Goal: Task Accomplishment & Management: Use online tool/utility

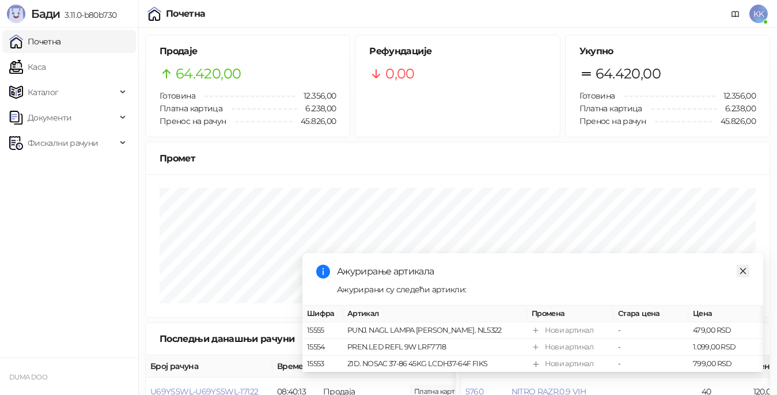
click at [743, 267] on icon "close" at bounding box center [743, 271] width 8 height 8
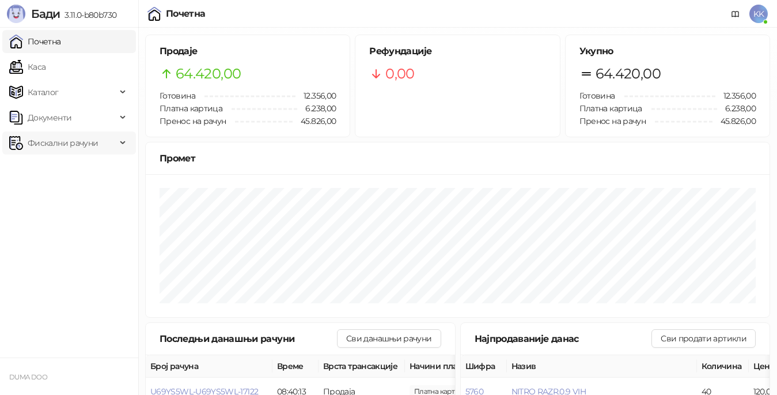
click at [67, 142] on span "Фискални рачуни" at bounding box center [63, 142] width 70 height 23
click at [67, 168] on link "Издати рачуни" at bounding box center [52, 168] width 77 height 23
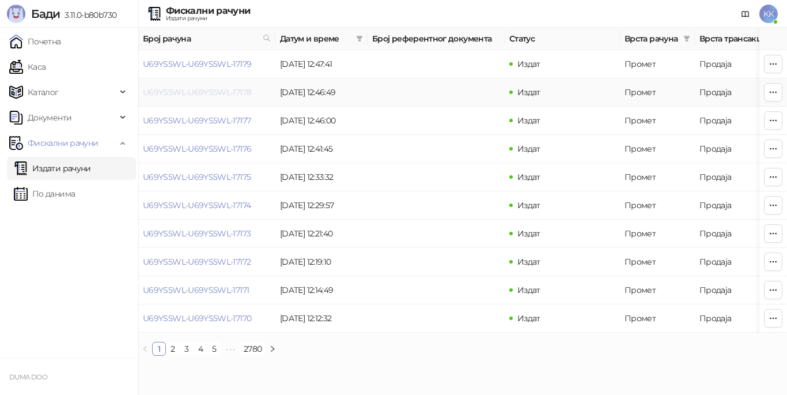
click at [209, 92] on link "U69YS5WL-U69YS5WL-17178" at bounding box center [197, 92] width 108 height 10
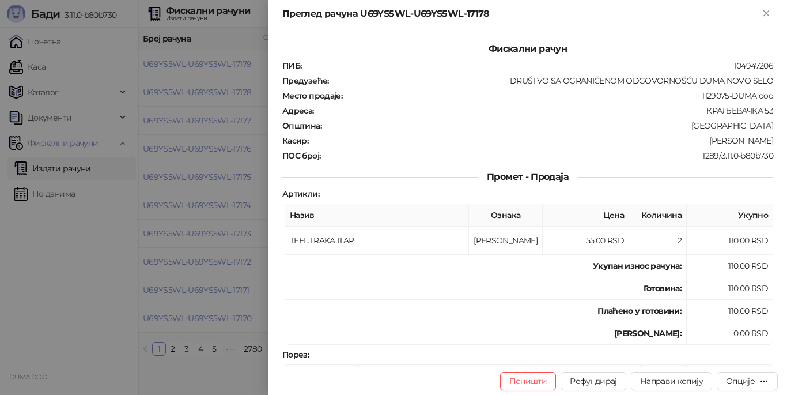
click at [227, 168] on div at bounding box center [393, 197] width 787 height 395
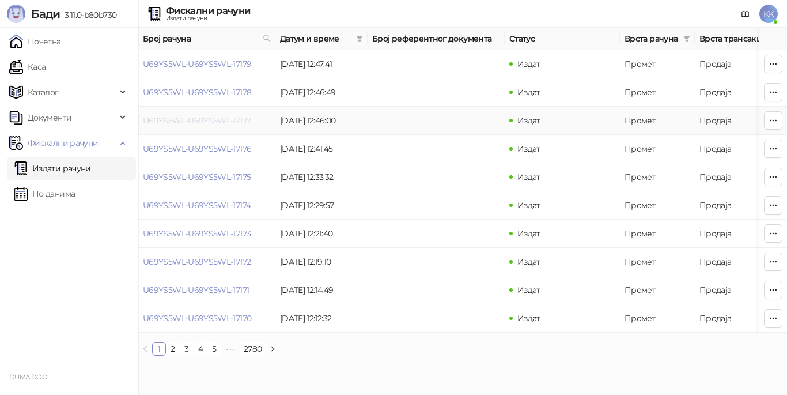
click at [221, 123] on link "U69YS5WL-U69YS5WL-17177" at bounding box center [197, 120] width 108 height 10
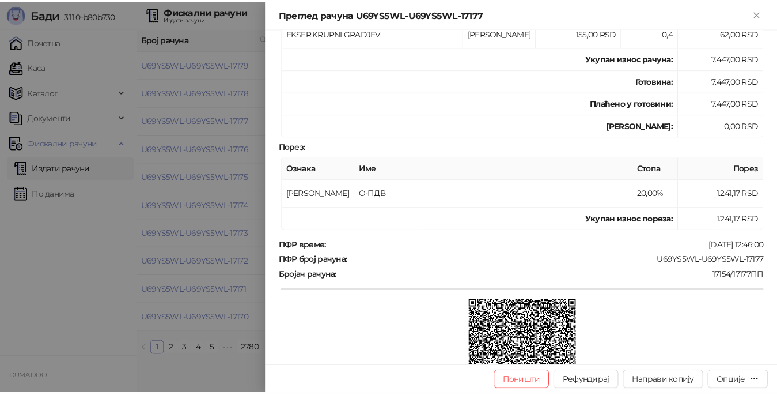
scroll to position [485, 0]
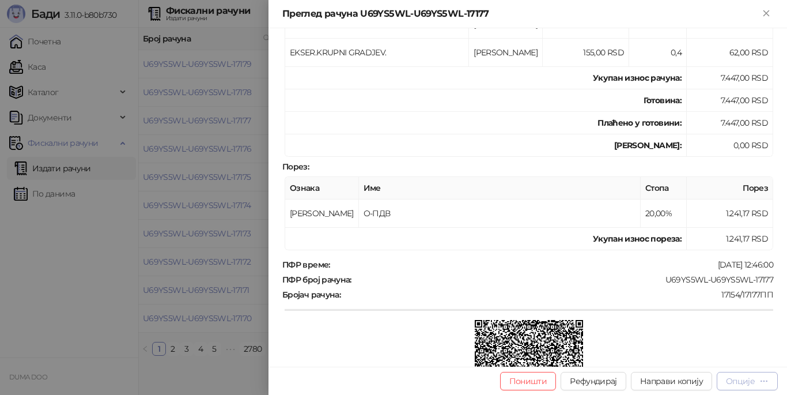
click at [741, 378] on div "Опције" at bounding box center [740, 381] width 29 height 10
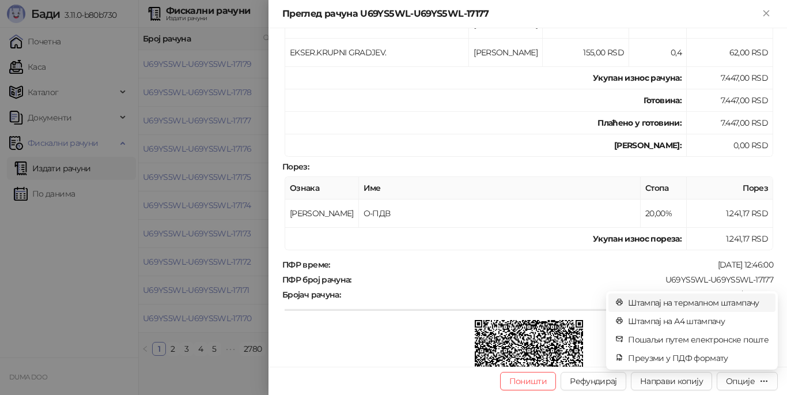
click at [703, 303] on span "Штампај на термалном штампачу" at bounding box center [698, 302] width 141 height 13
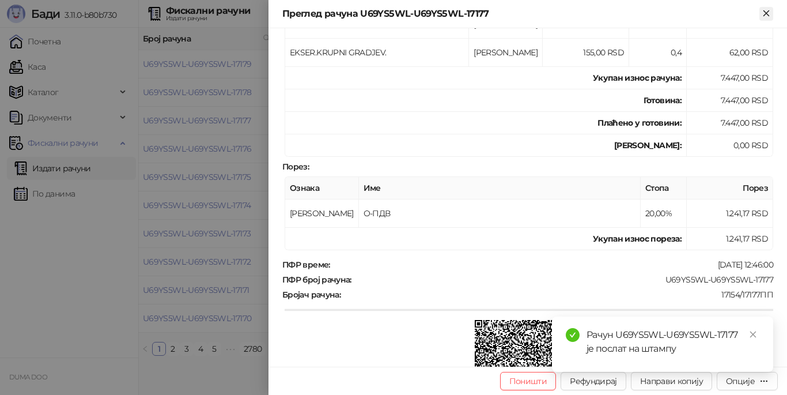
click at [765, 16] on icon "Close" at bounding box center [766, 13] width 10 height 10
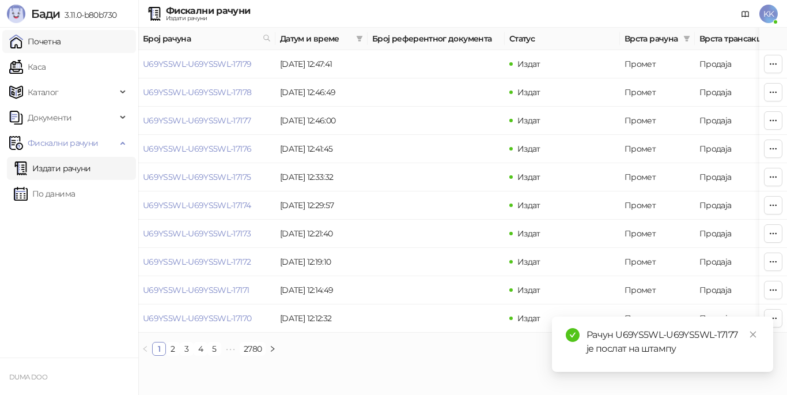
click at [45, 41] on link "Почетна" at bounding box center [35, 41] width 52 height 23
